Goal: Task Accomplishment & Management: Complete application form

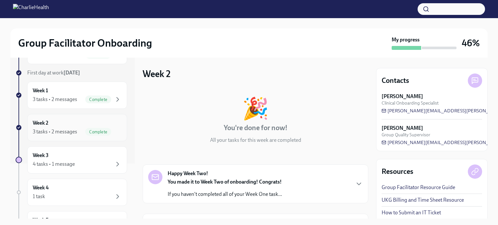
scroll to position [56, 0]
click at [108, 162] on div "4 tasks • 1 message" at bounding box center [77, 164] width 89 height 8
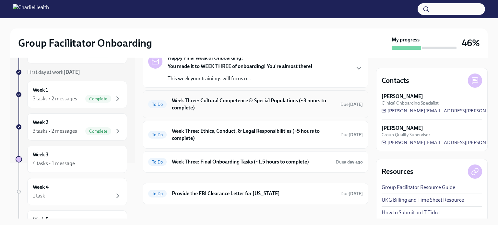
scroll to position [44, 0]
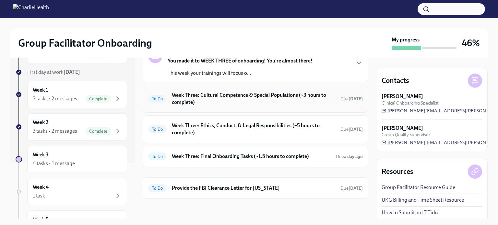
click at [270, 94] on h6 "Week Three: Cultural Competence & Special Populations (~3 hours to complete)" at bounding box center [253, 99] width 163 height 14
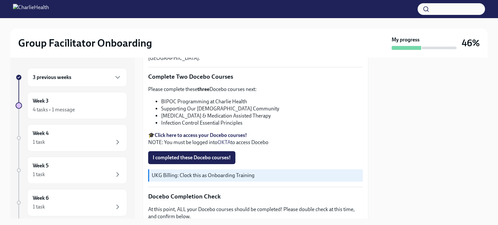
scroll to position [210, 0]
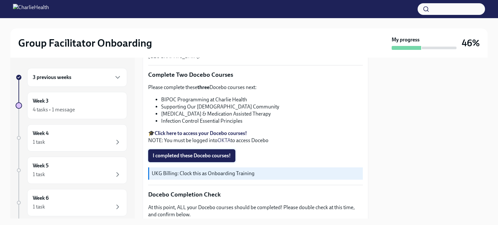
click at [199, 153] on span "I completed these Docebo courses!" at bounding box center [192, 156] width 78 height 6
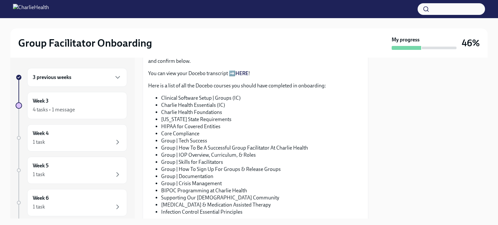
scroll to position [367, 0]
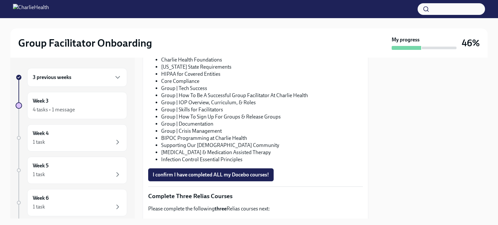
scroll to position [433, 0]
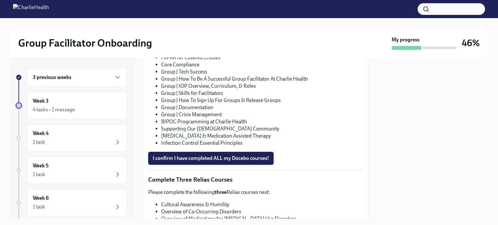
click at [250, 155] on span "I confirm I have completed ALL my Docebo courses!" at bounding box center [211, 158] width 116 height 6
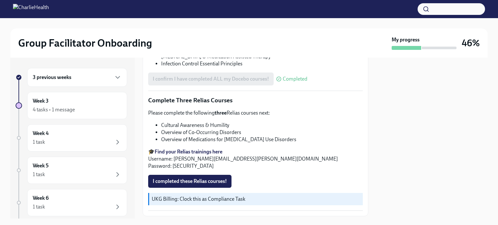
scroll to position [512, 0]
click at [188, 150] on strong "Find your Relias trainings here" at bounding box center [189, 153] width 68 height 6
